Goal: Information Seeking & Learning: Learn about a topic

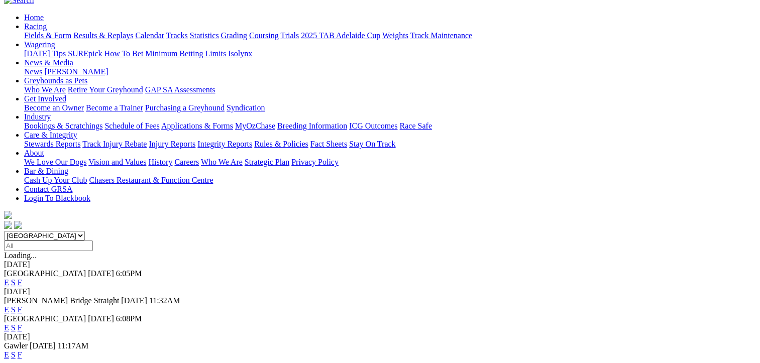
scroll to position [98, 0]
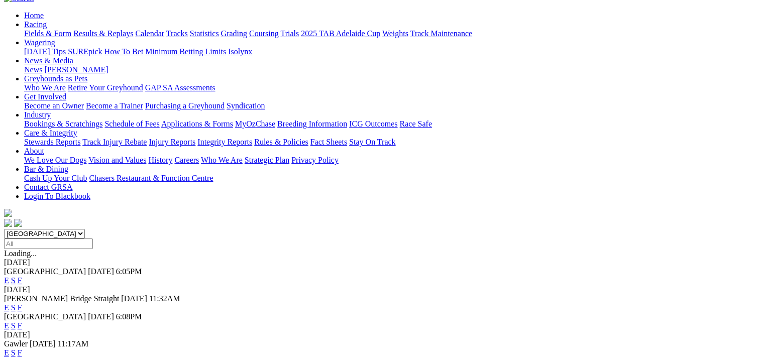
click at [22, 321] on link "F" at bounding box center [20, 325] width 5 height 9
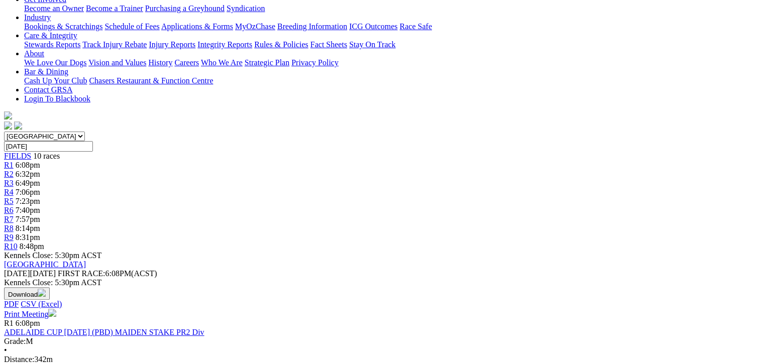
scroll to position [206, 0]
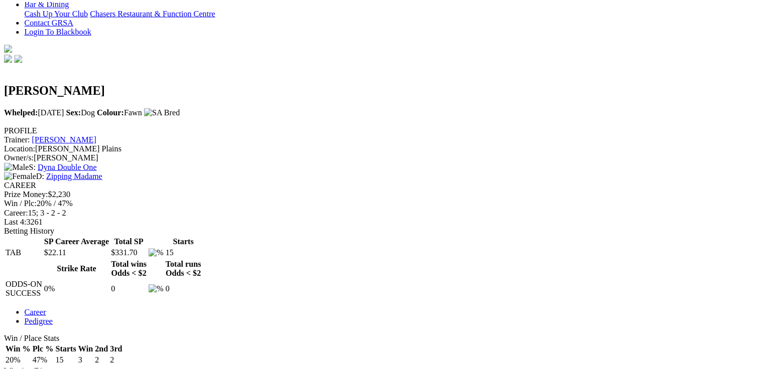
scroll to position [265, 4]
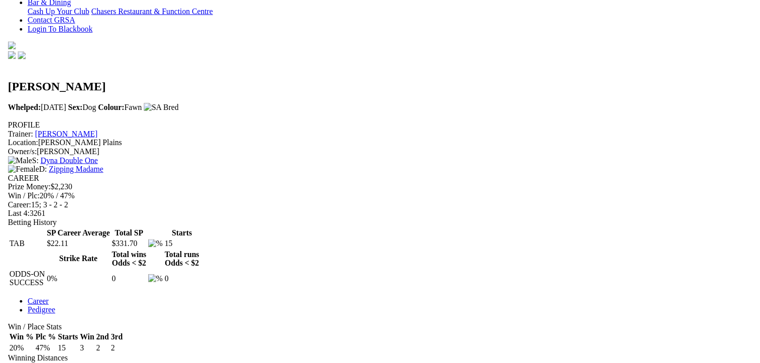
scroll to position [265, 0]
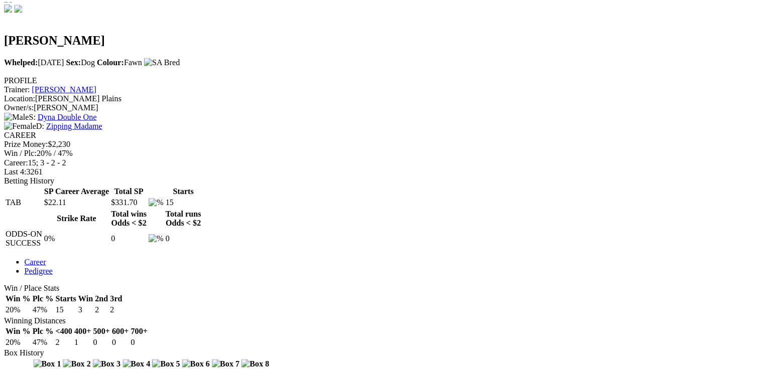
scroll to position [317, 2]
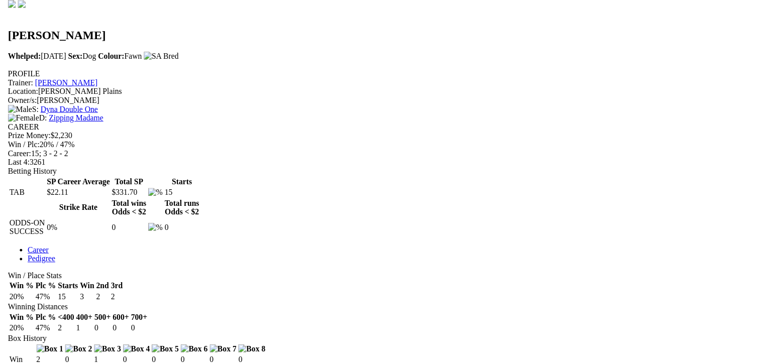
scroll to position [317, 0]
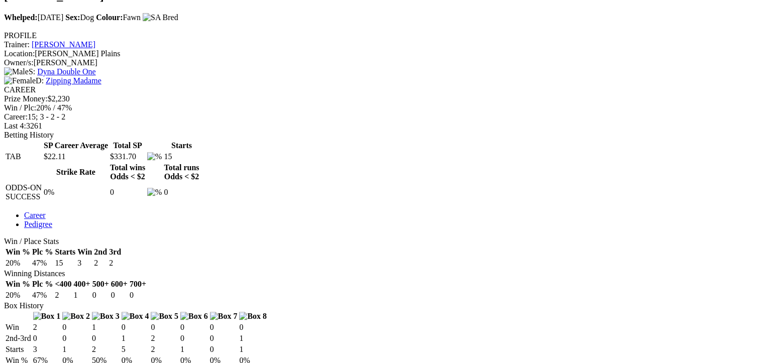
scroll to position [359, 0]
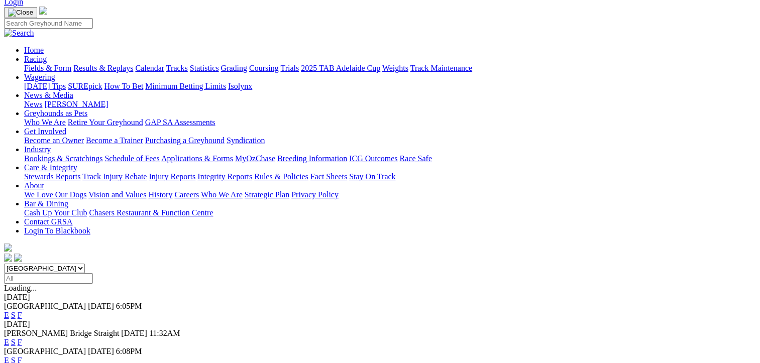
scroll to position [64, 0]
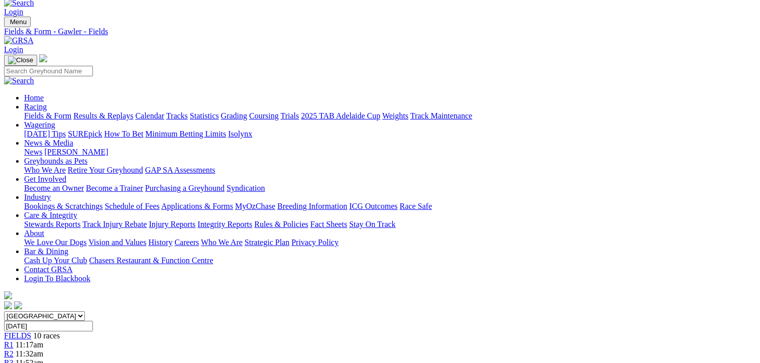
scroll to position [0, 10]
